Goal: Task Accomplishment & Management: Complete application form

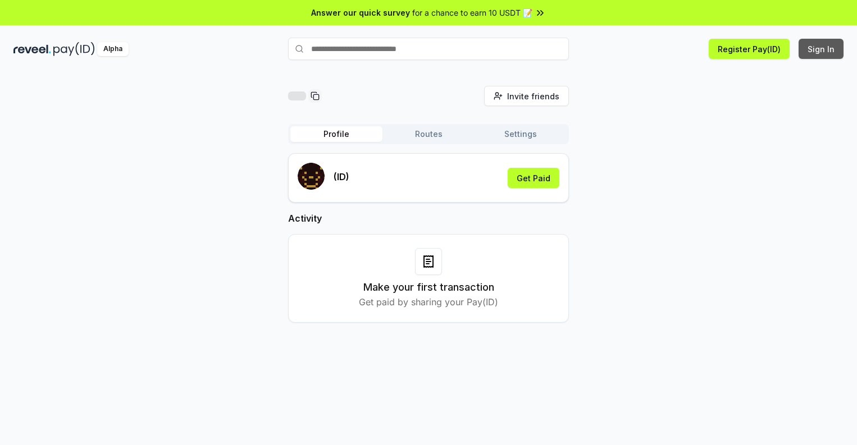
click at [822, 49] on button "Sign In" at bounding box center [821, 49] width 45 height 20
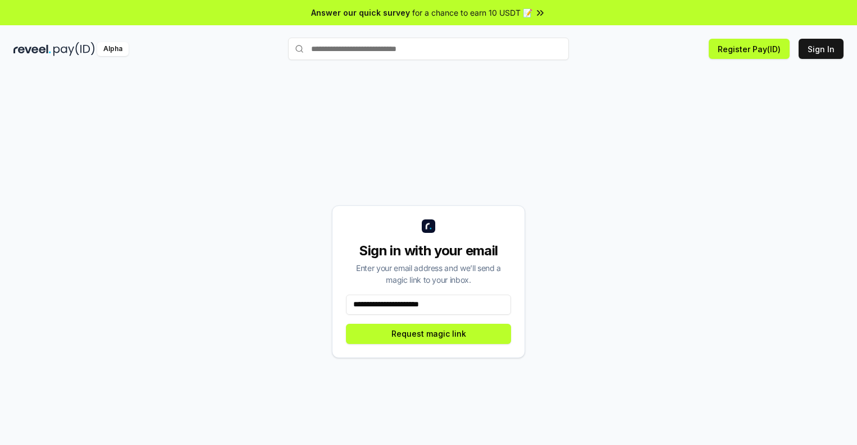
type input "**********"
click at [429, 334] on button "Request magic link" at bounding box center [428, 334] width 165 height 20
